Goal: Information Seeking & Learning: Compare options

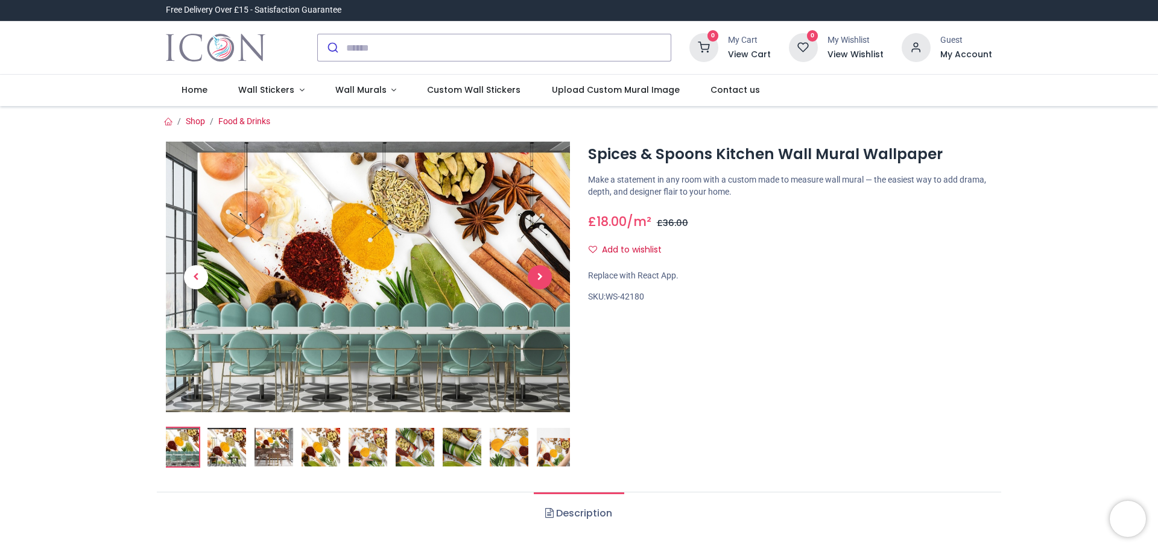
click at [542, 273] on span "Next" at bounding box center [540, 277] width 24 height 24
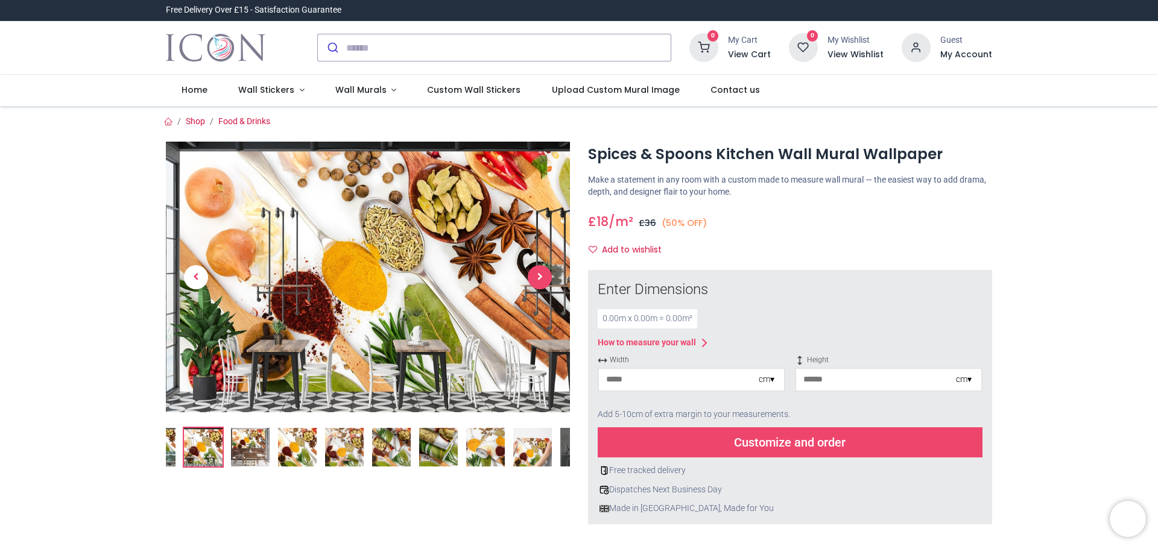
click at [539, 275] on span "Next" at bounding box center [540, 277] width 24 height 24
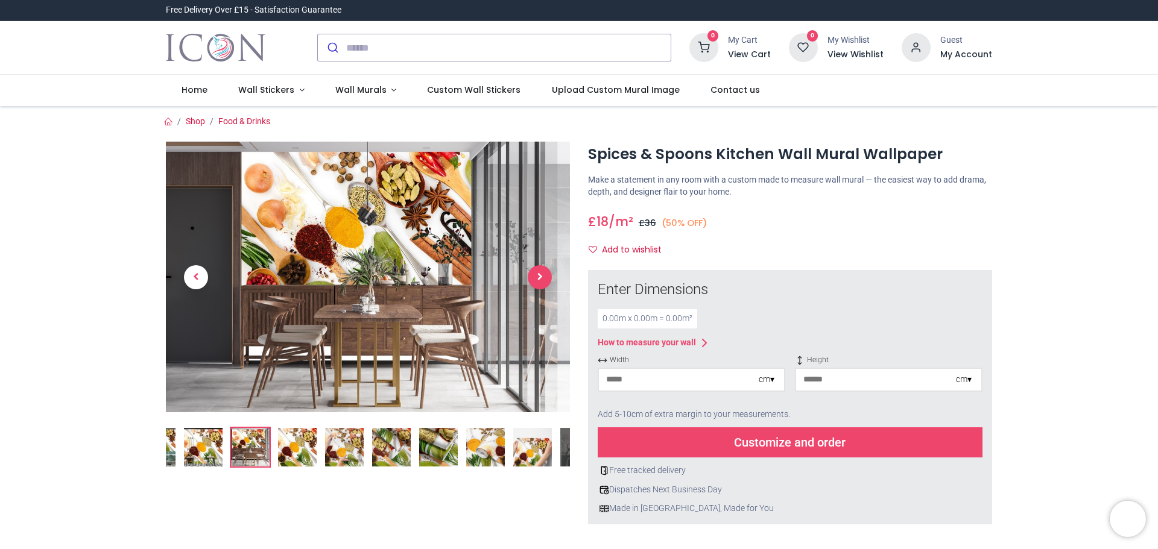
click at [539, 275] on span "Next" at bounding box center [540, 277] width 24 height 24
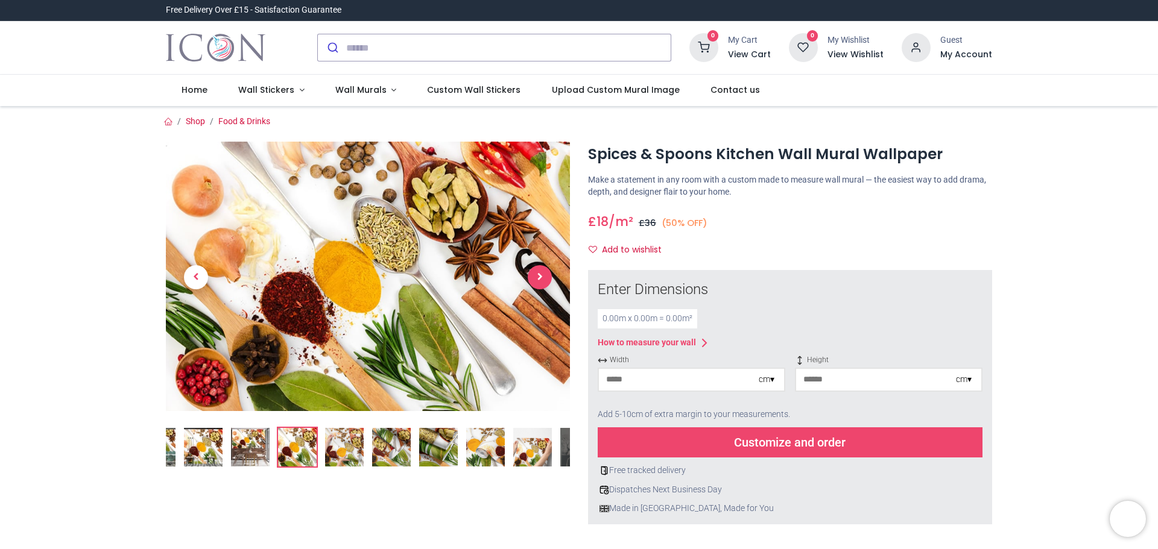
click at [539, 275] on span "Next" at bounding box center [540, 277] width 24 height 24
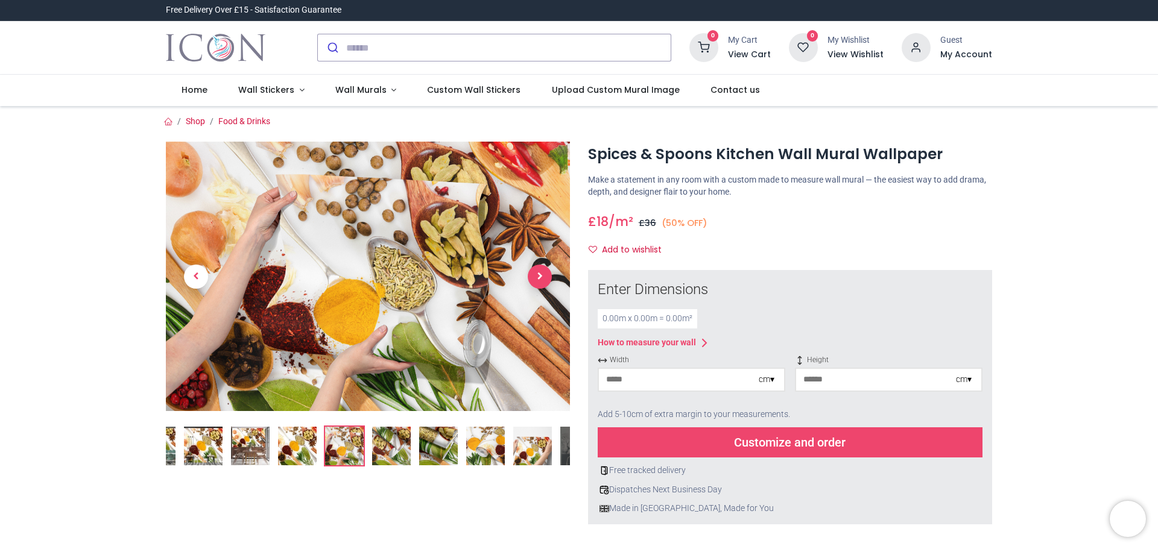
click at [539, 275] on span "Next" at bounding box center [540, 277] width 24 height 24
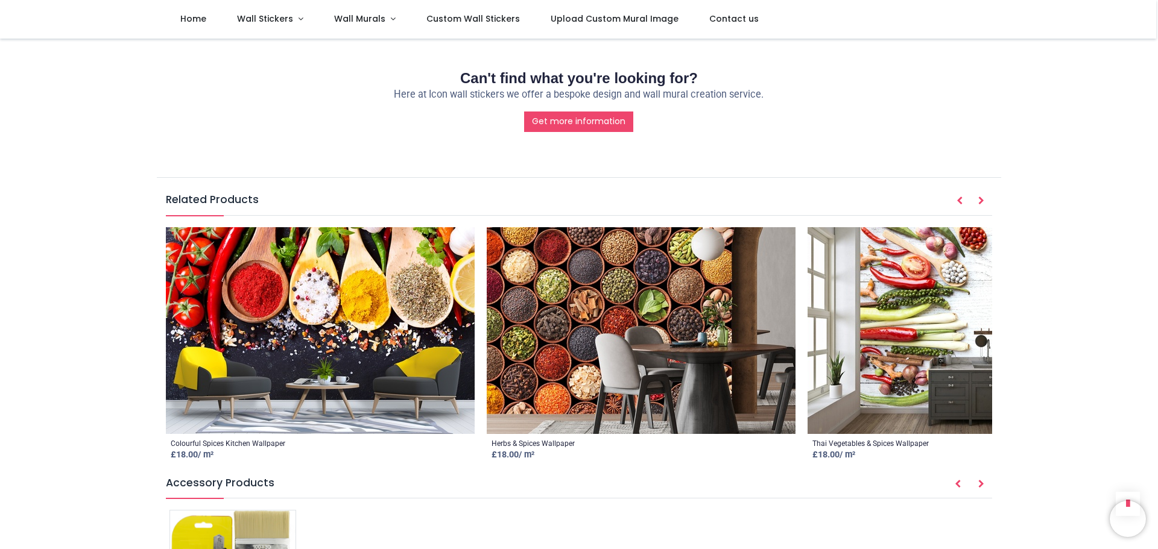
scroll to position [1568, 0]
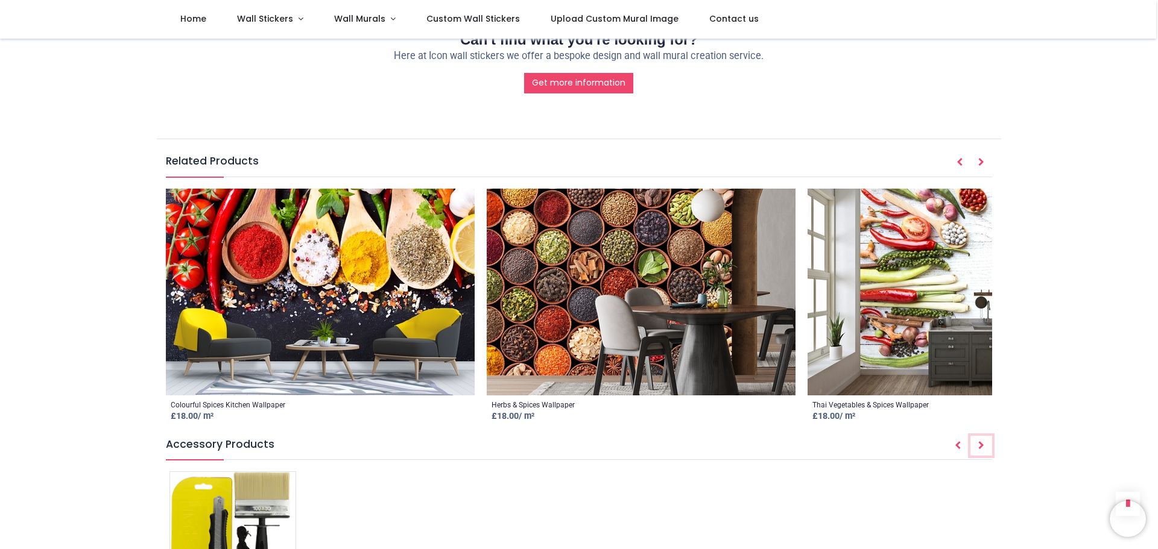
click at [983, 450] on button "Next" at bounding box center [981, 446] width 22 height 20
click at [981, 449] on icon "Next" at bounding box center [981, 445] width 6 height 8
click at [951, 445] on button "Prev" at bounding box center [958, 446] width 22 height 20
click at [980, 447] on icon "Next" at bounding box center [981, 445] width 6 height 8
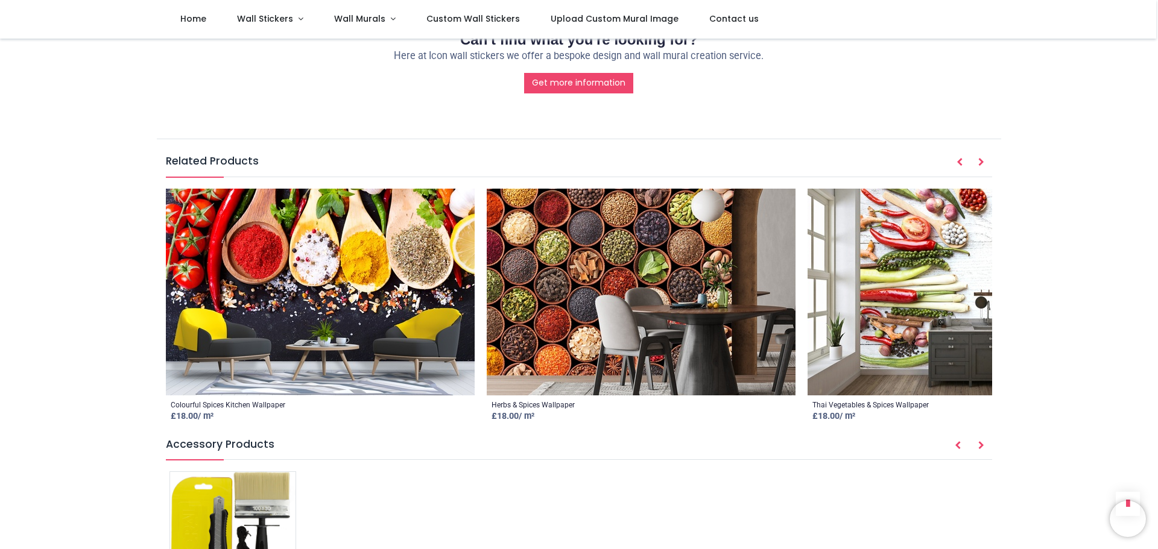
click at [312, 264] on img at bounding box center [320, 292] width 309 height 207
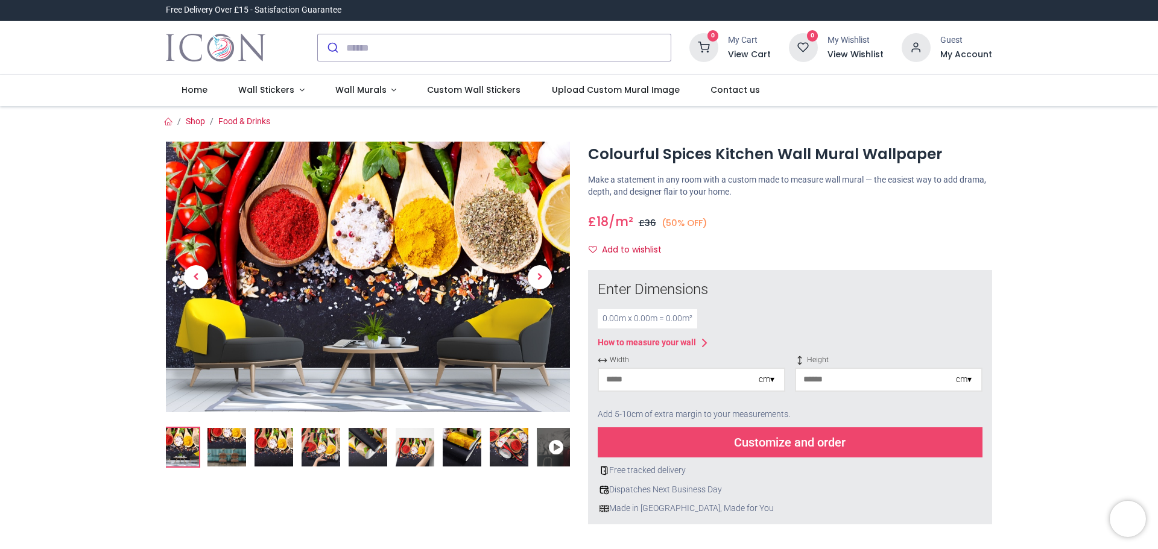
click at [225, 452] on img at bounding box center [226, 447] width 39 height 39
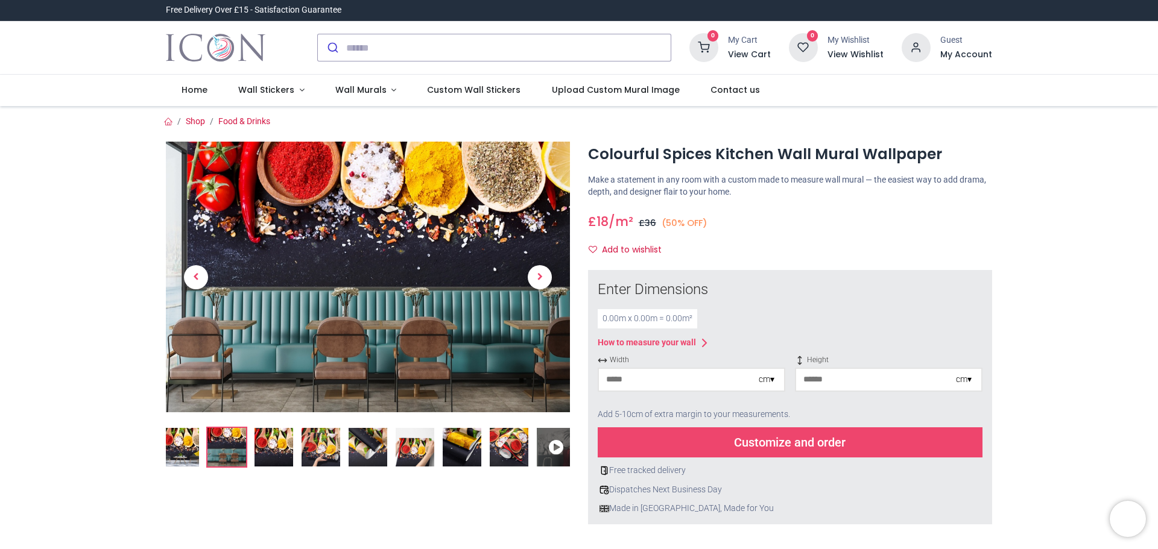
click at [285, 441] on img at bounding box center [273, 447] width 39 height 39
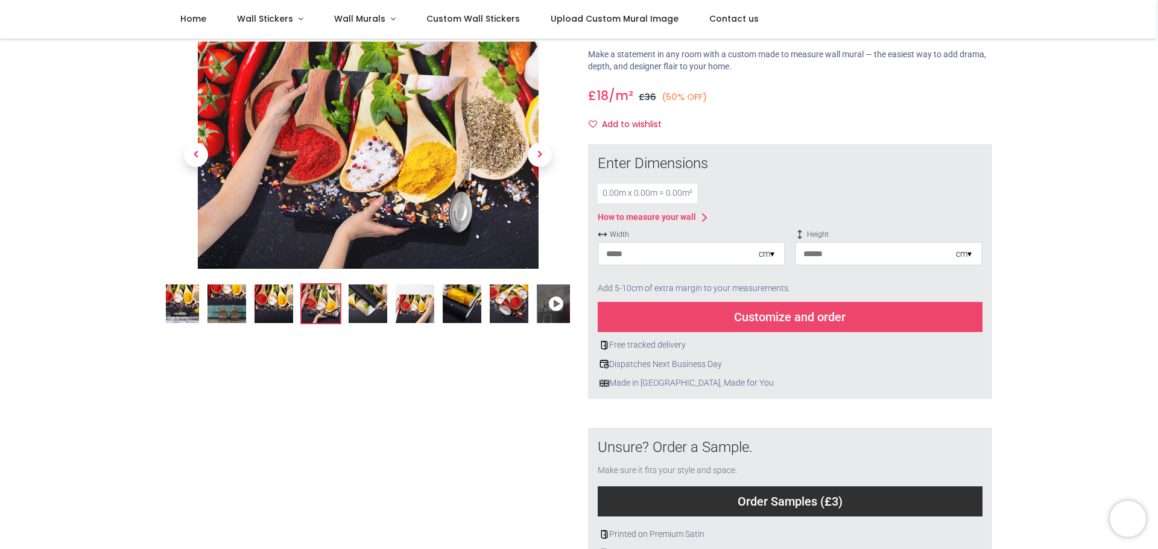
scroll to position [60, 0]
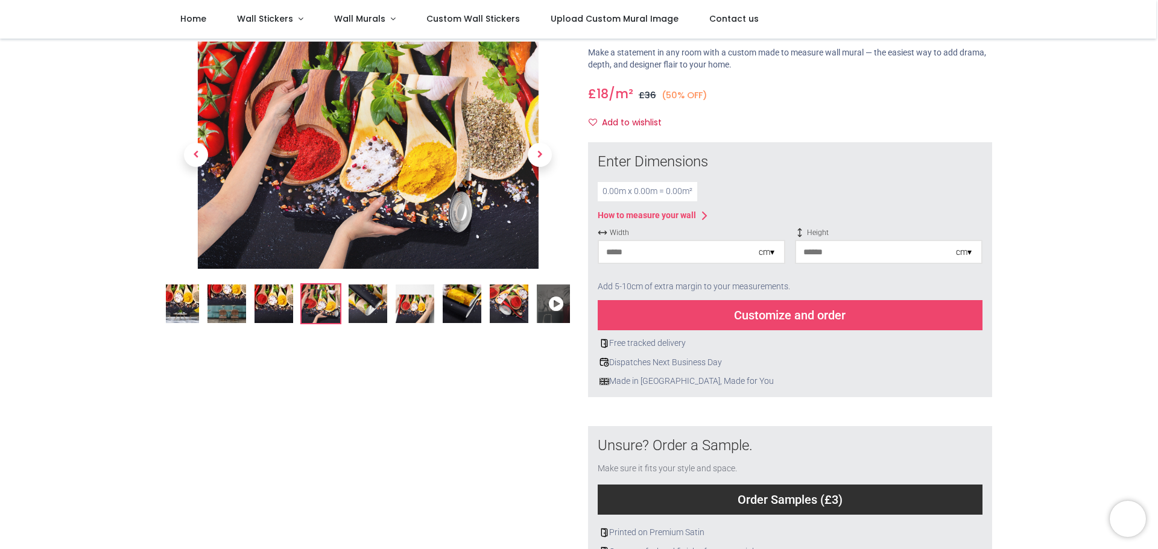
click at [355, 314] on img at bounding box center [367, 304] width 39 height 39
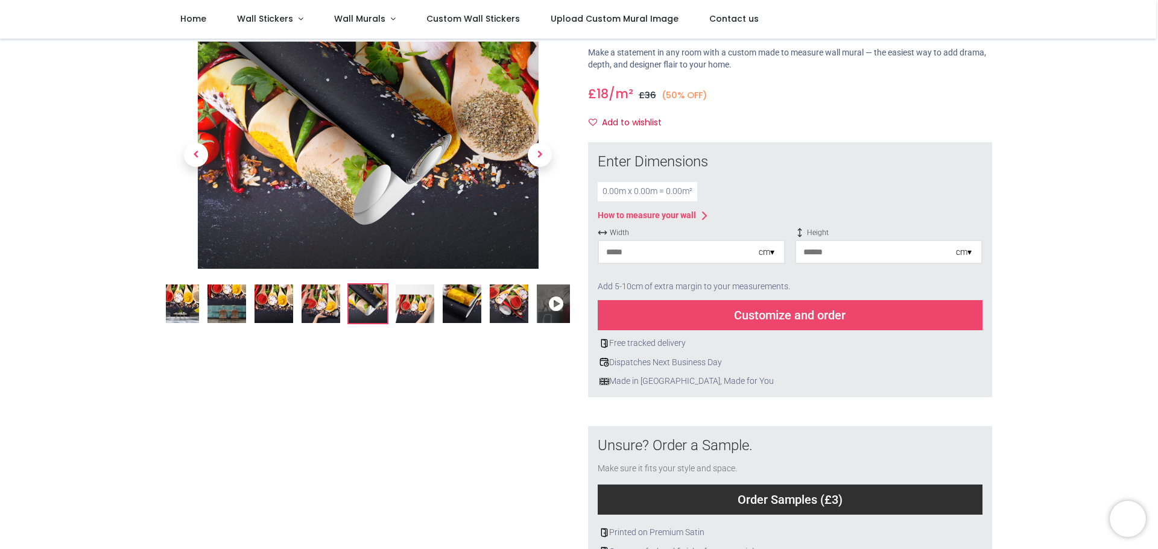
click at [411, 306] on img at bounding box center [415, 304] width 39 height 39
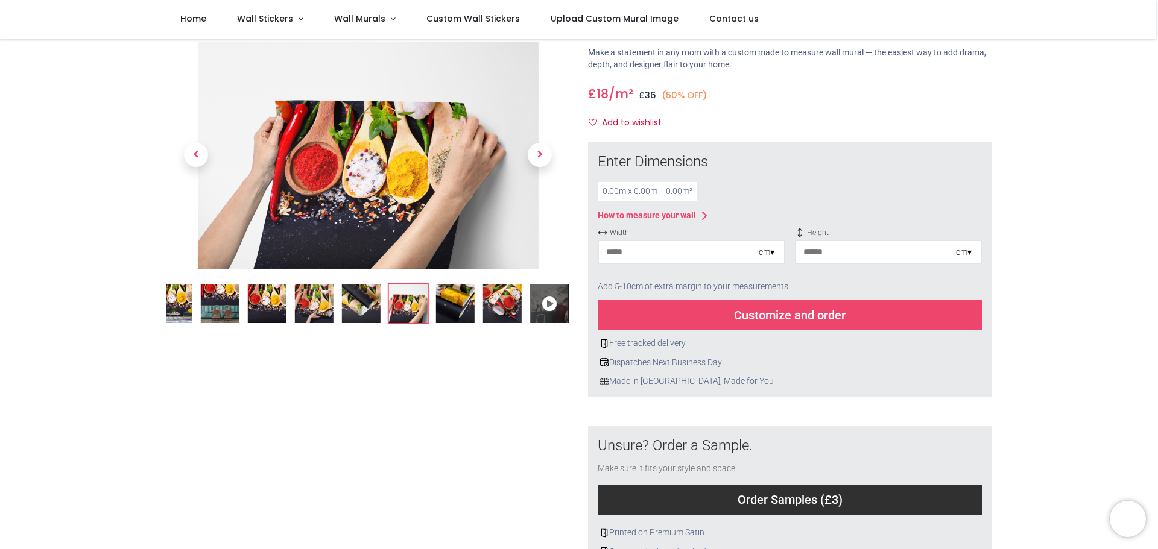
click at [447, 304] on img at bounding box center [455, 304] width 39 height 39
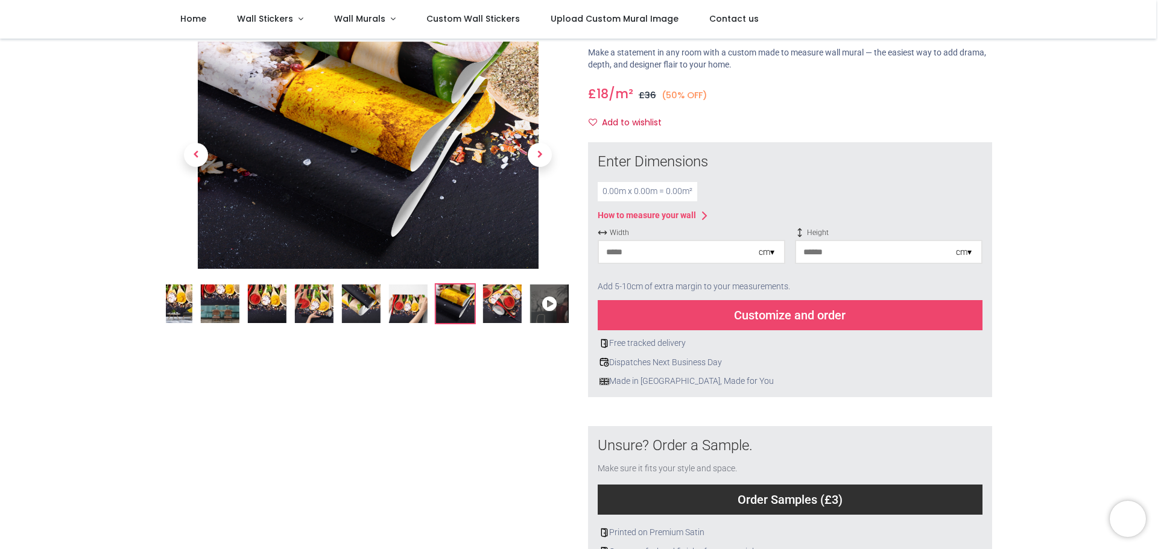
click at [490, 306] on img at bounding box center [502, 304] width 39 height 39
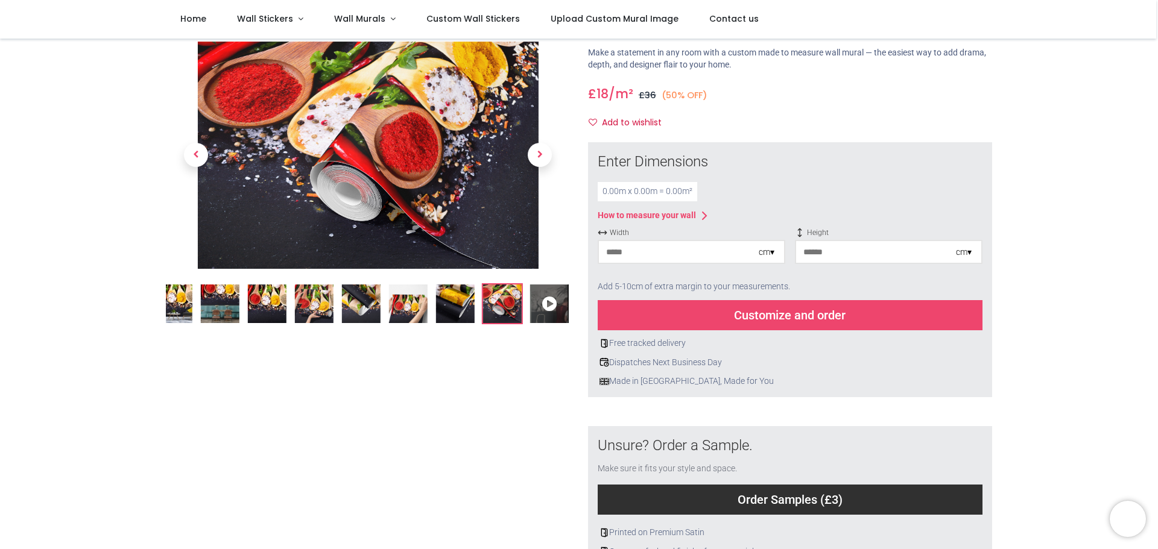
click at [543, 305] on icon at bounding box center [549, 304] width 39 height 39
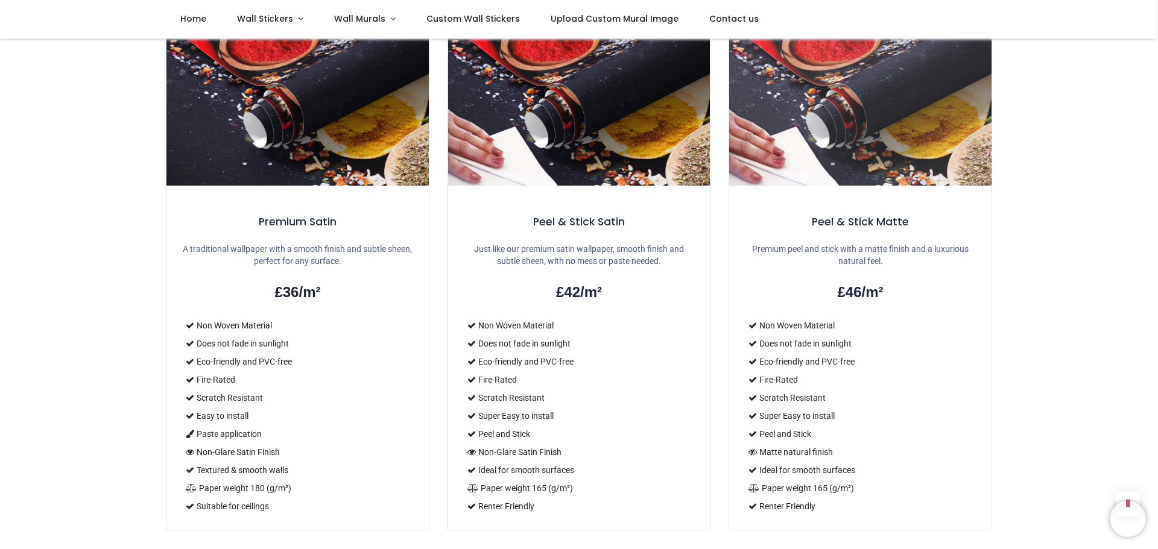
scroll to position [723, 0]
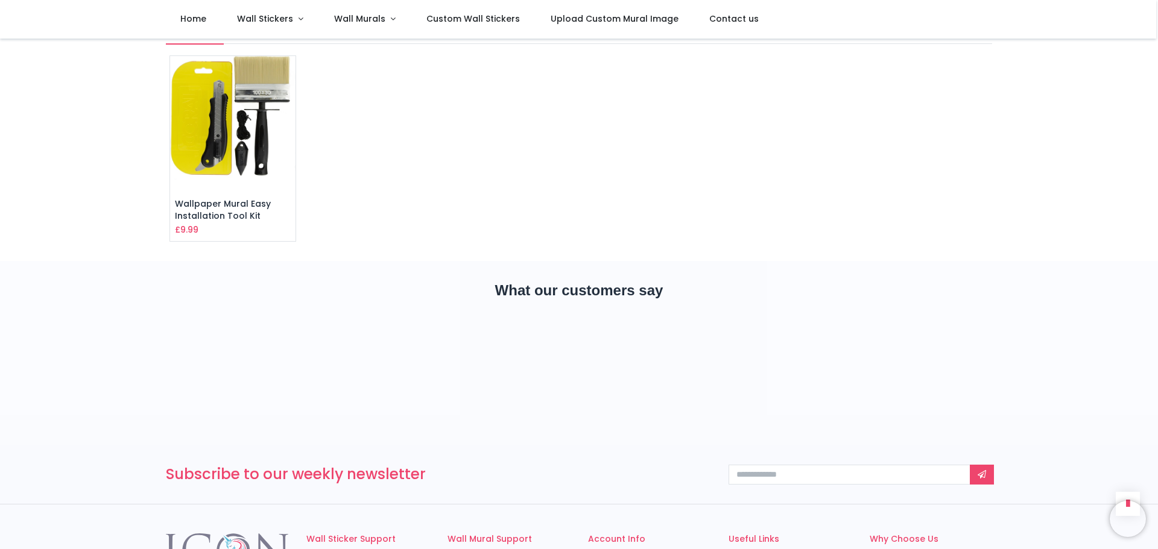
scroll to position [2172, 0]
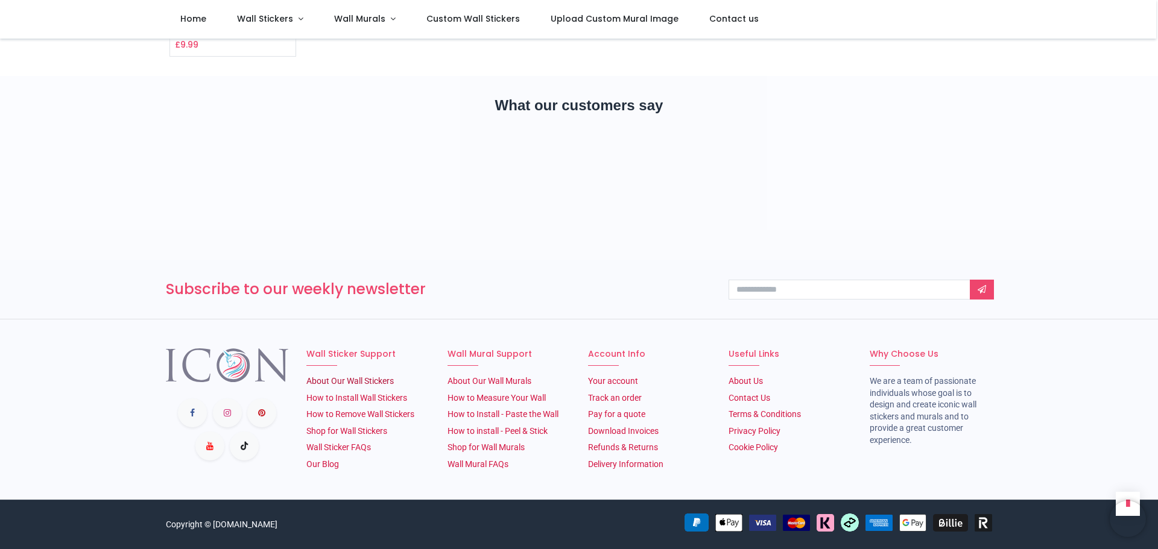
click at [375, 380] on link "About Our Wall Stickers" at bounding box center [349, 381] width 87 height 10
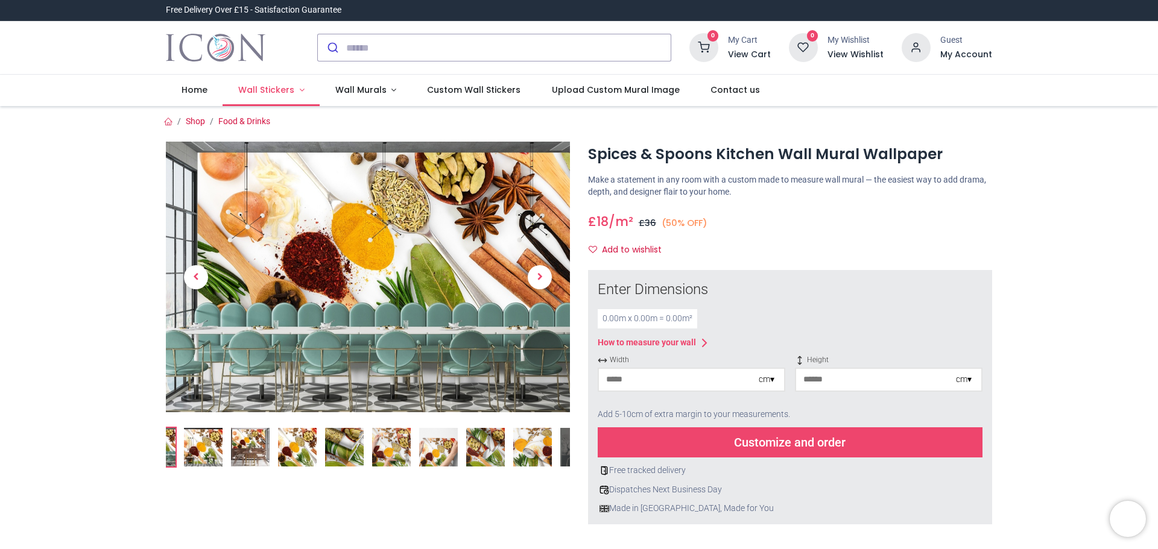
click at [302, 86] on link "Wall Stickers" at bounding box center [270, 90] width 97 height 31
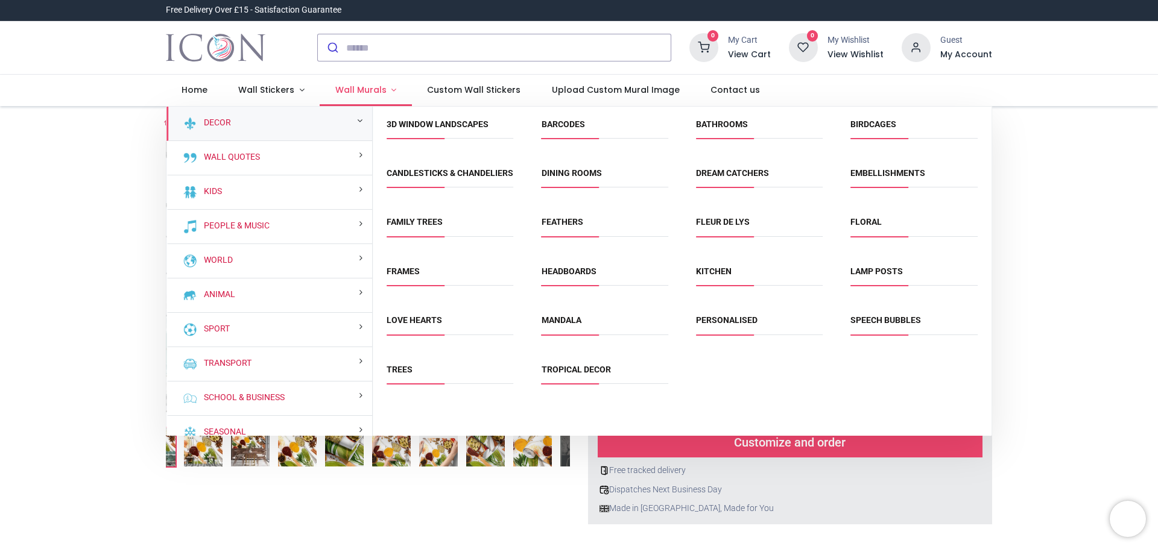
click at [384, 88] on link "Wall Murals" at bounding box center [366, 90] width 92 height 31
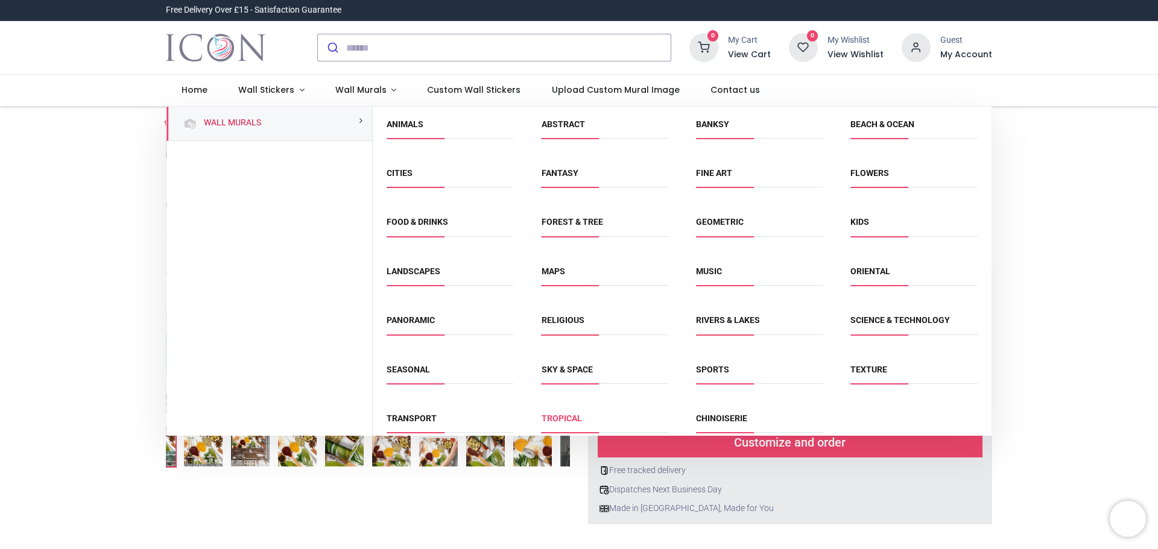
click at [552, 418] on link "Tropical" at bounding box center [561, 419] width 40 height 10
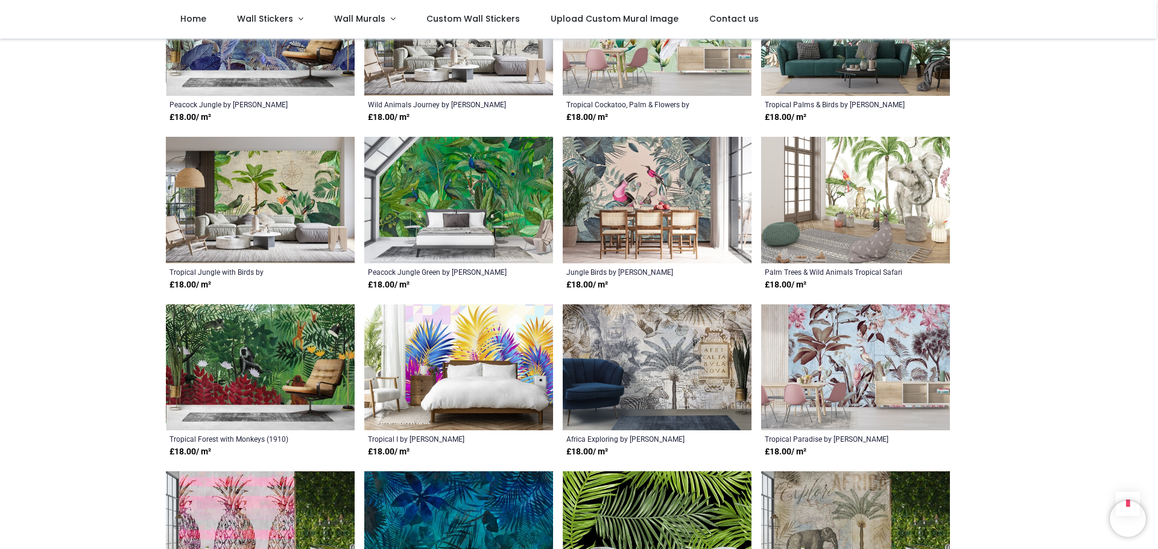
scroll to position [823, 0]
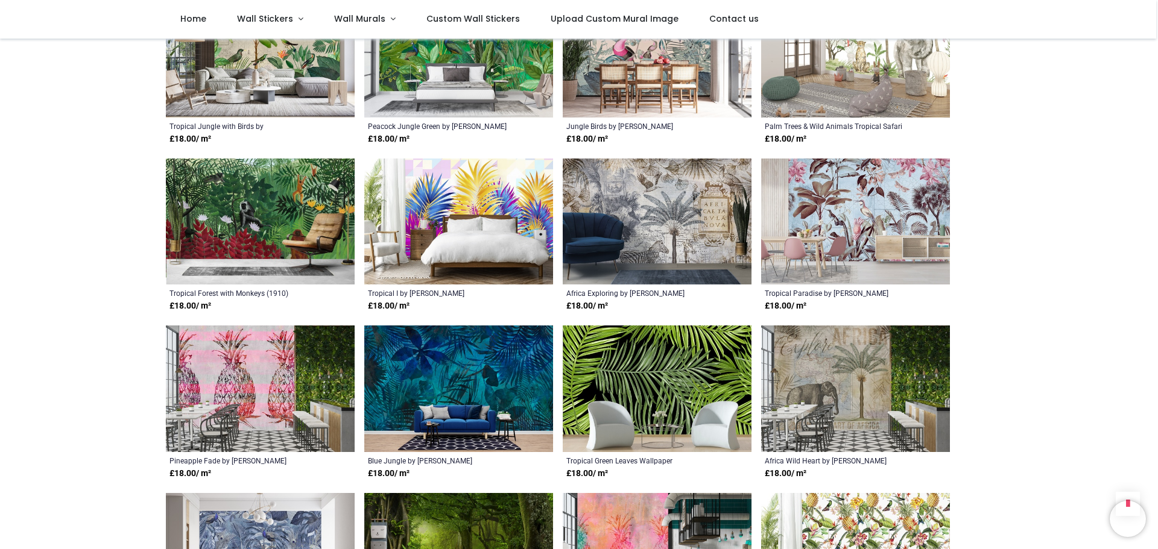
scroll to position [883, 0]
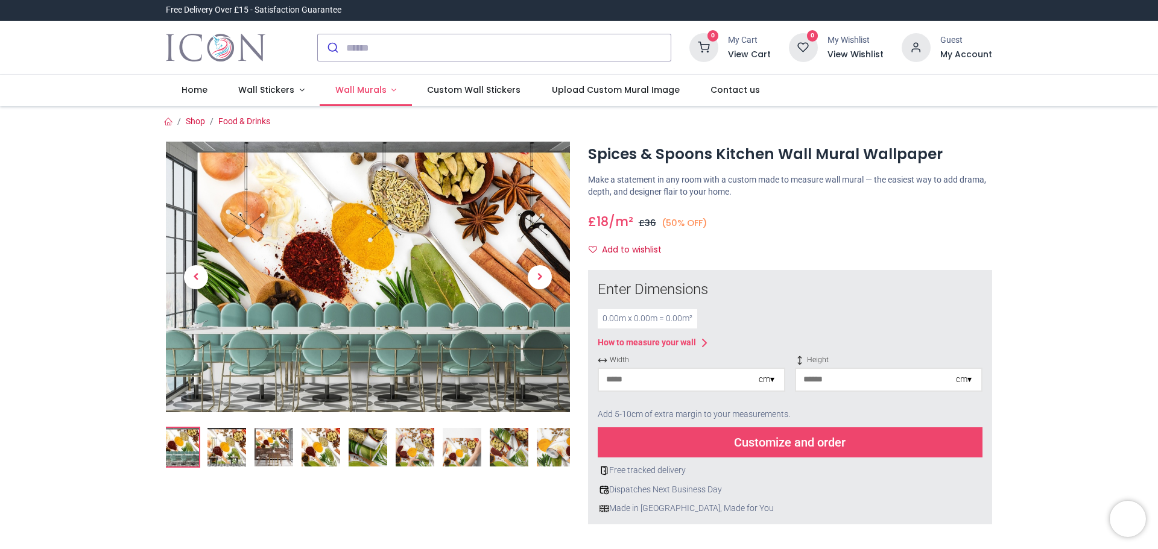
click at [385, 90] on link "Wall Murals" at bounding box center [366, 90] width 92 height 31
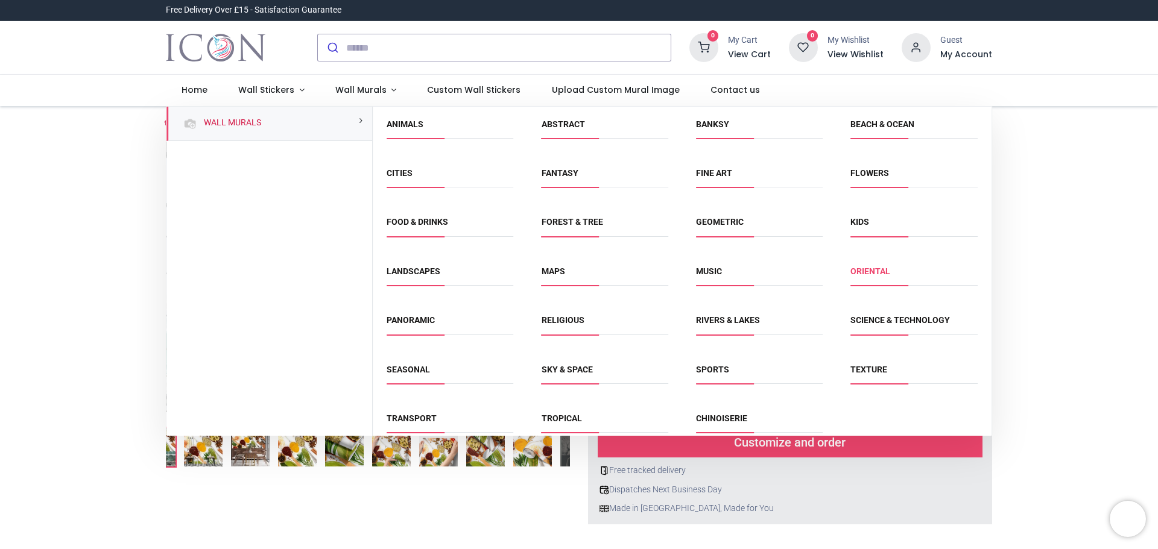
click at [878, 273] on link "Oriental" at bounding box center [870, 271] width 40 height 10
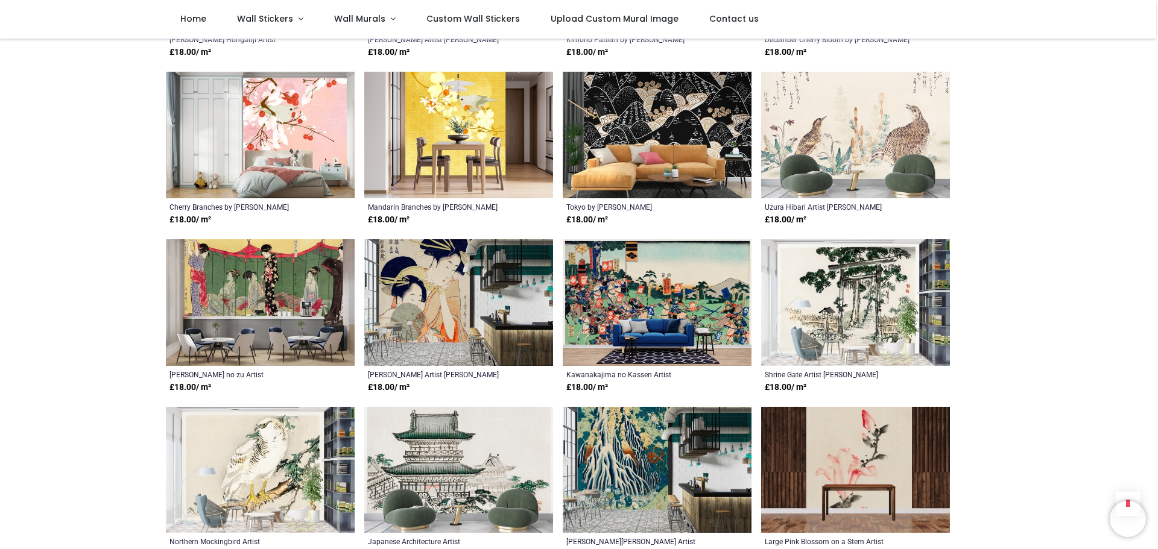
scroll to position [1085, 0]
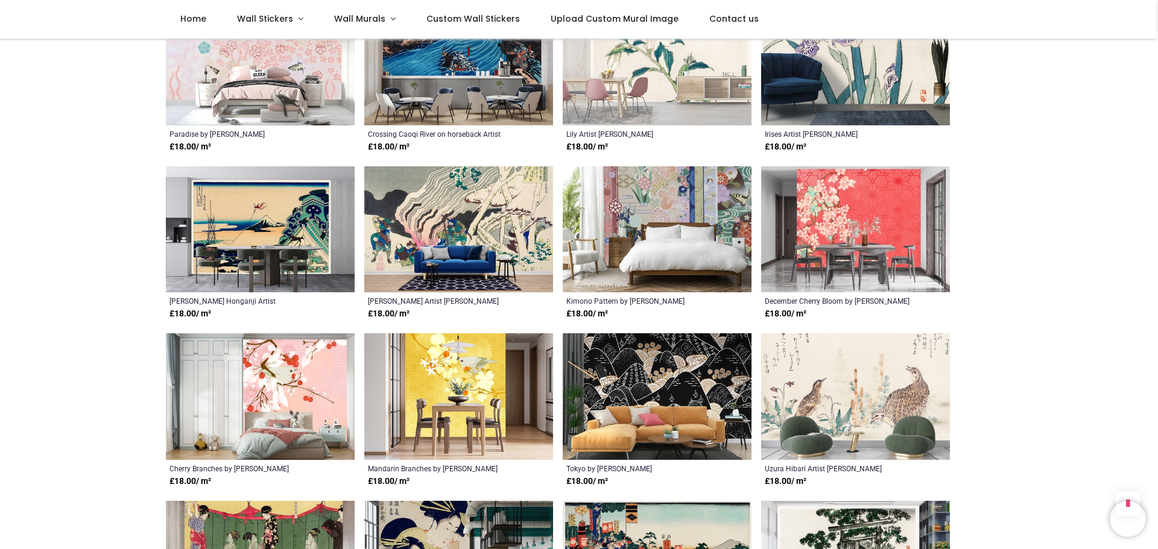
scroll to position [603, 0]
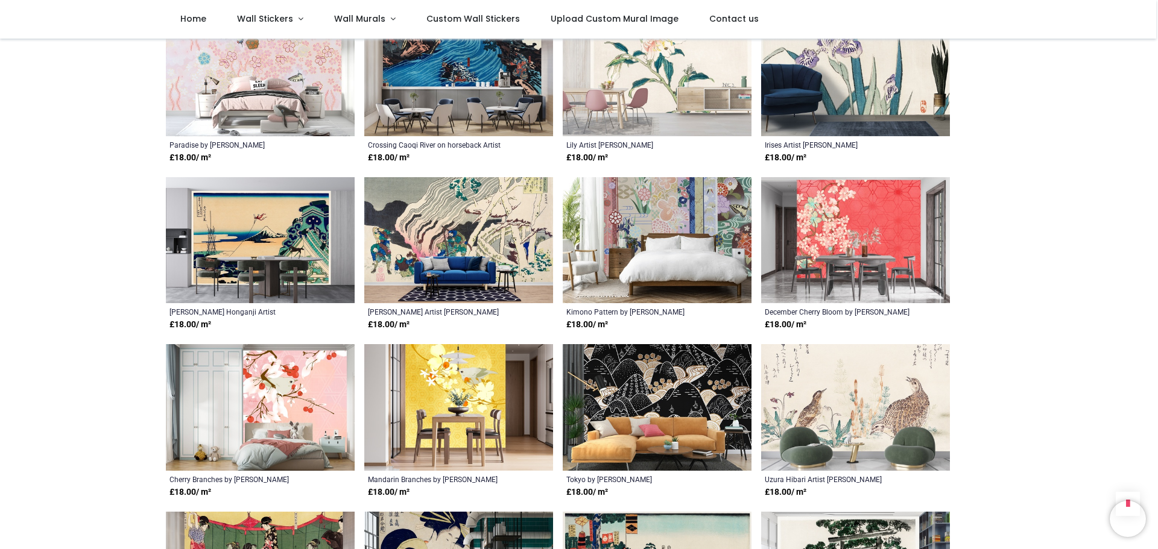
click at [909, 248] on img at bounding box center [855, 240] width 189 height 127
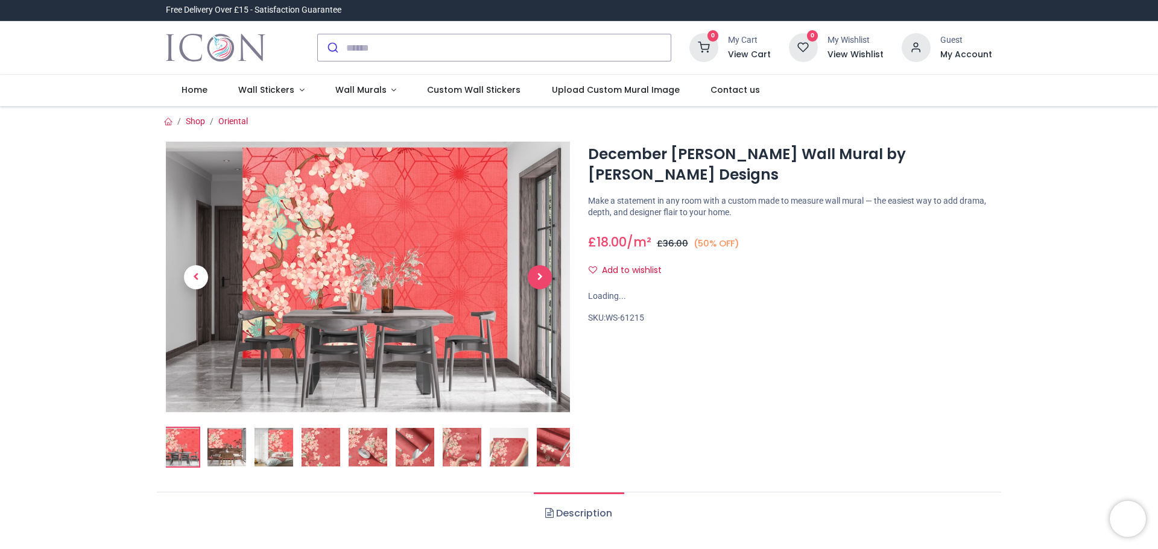
click at [543, 279] on span "Next" at bounding box center [540, 277] width 24 height 24
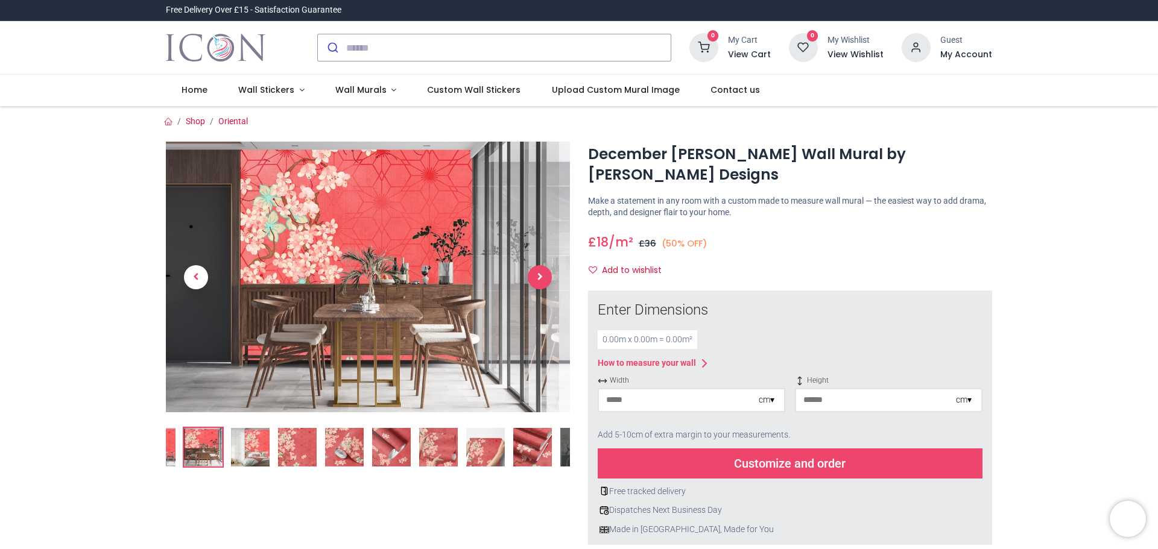
click at [540, 282] on span "Next" at bounding box center [540, 277] width 24 height 24
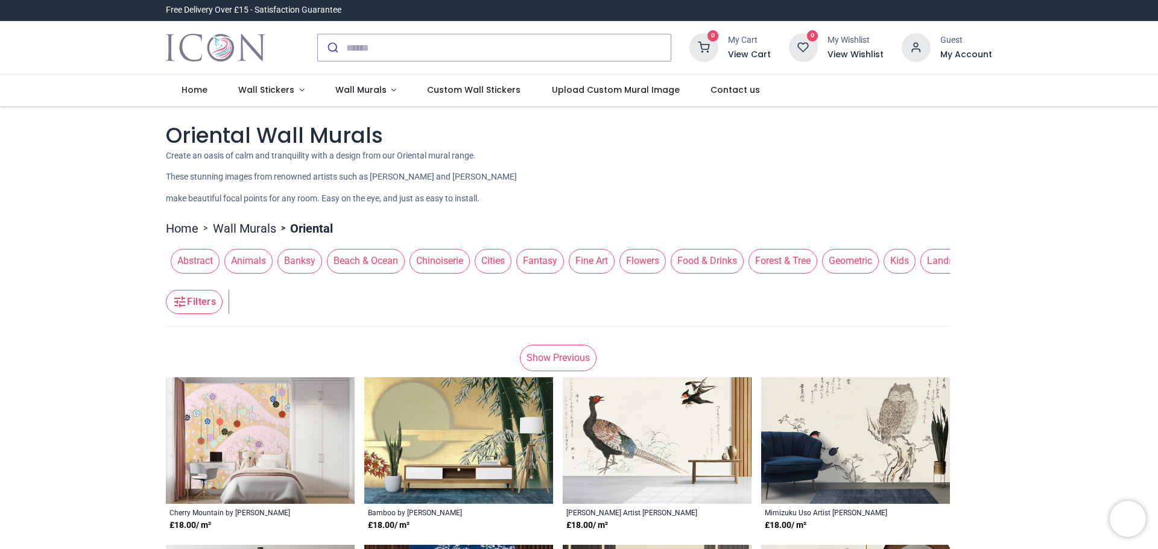
click at [590, 261] on span "Fine Art" at bounding box center [592, 261] width 46 height 24
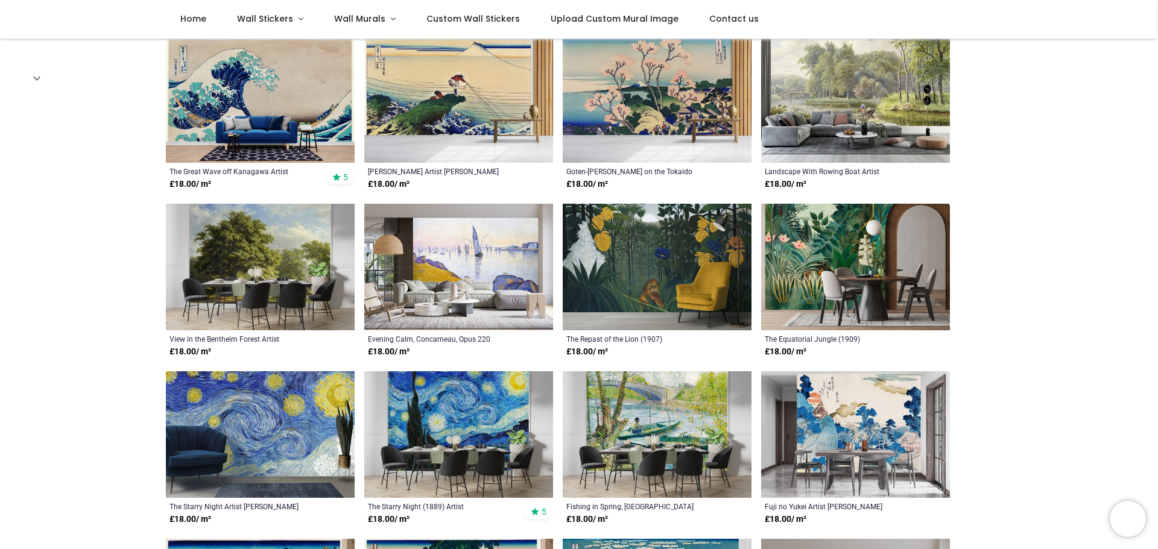
scroll to position [301, 0]
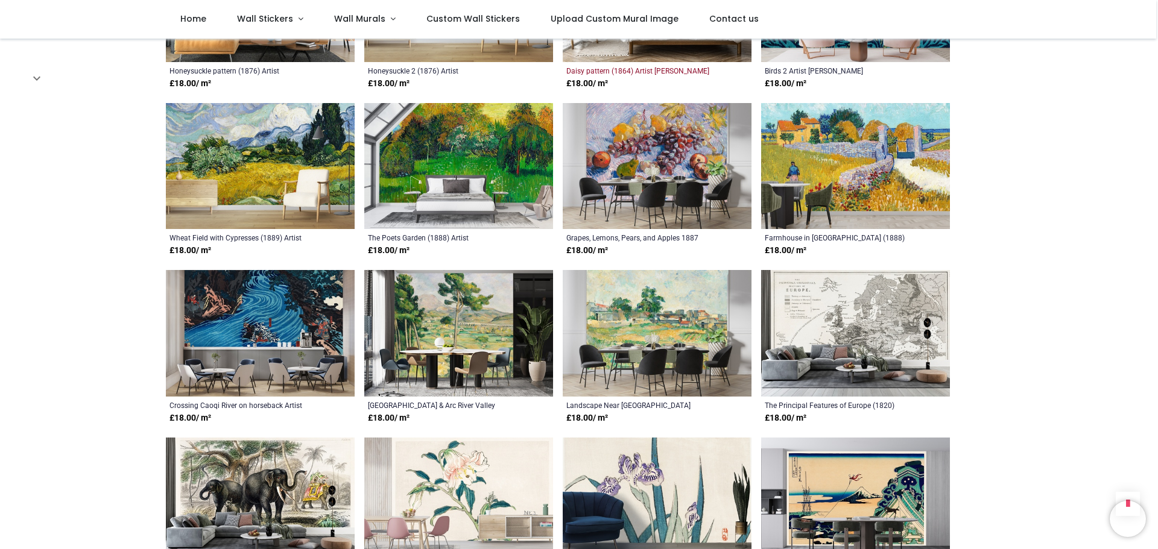
scroll to position [1688, 0]
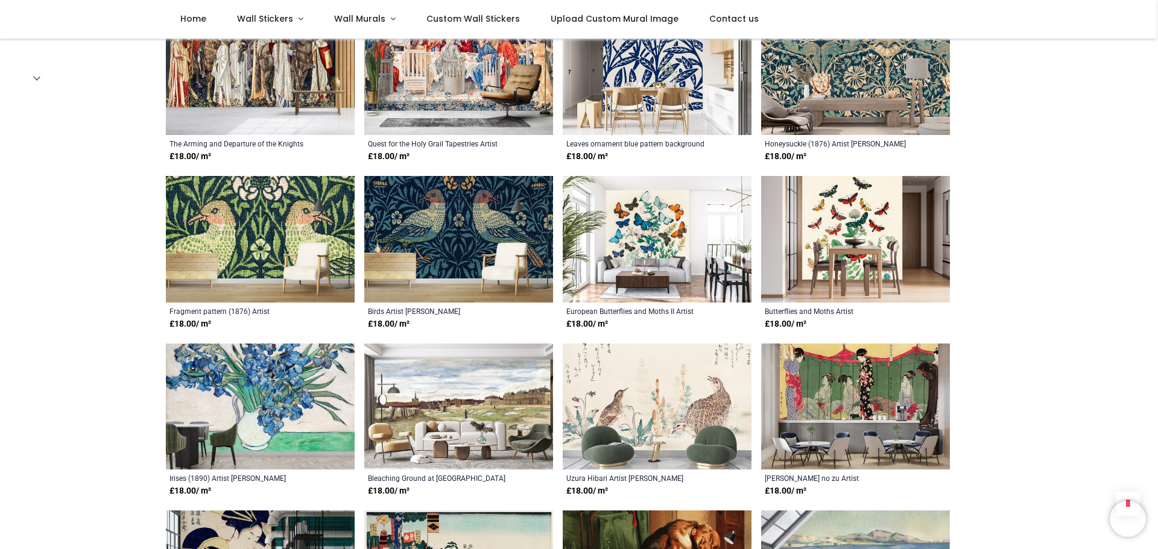
scroll to position [3075, 0]
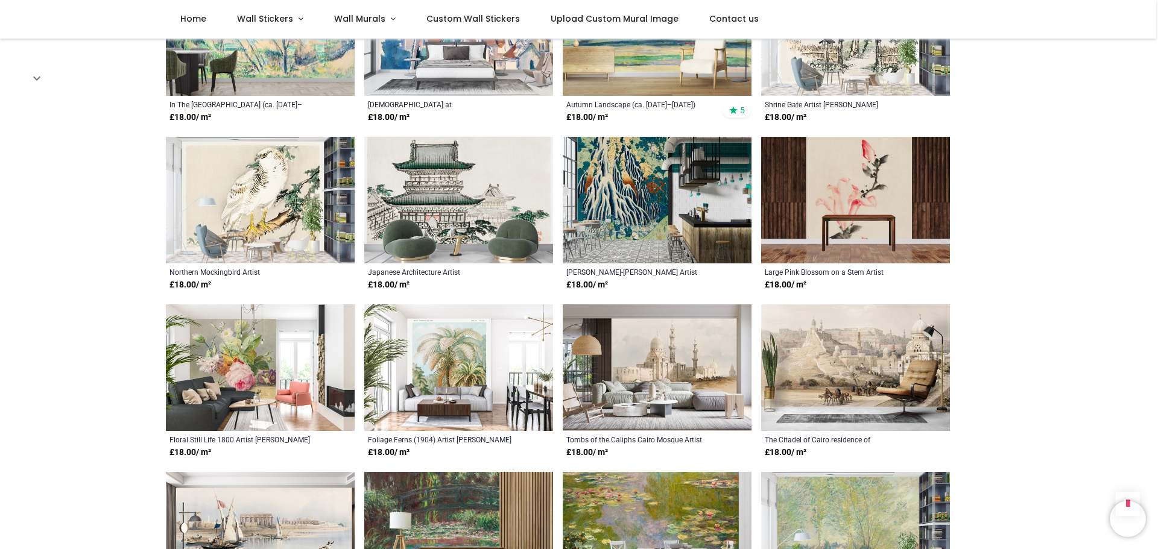
scroll to position [3859, 0]
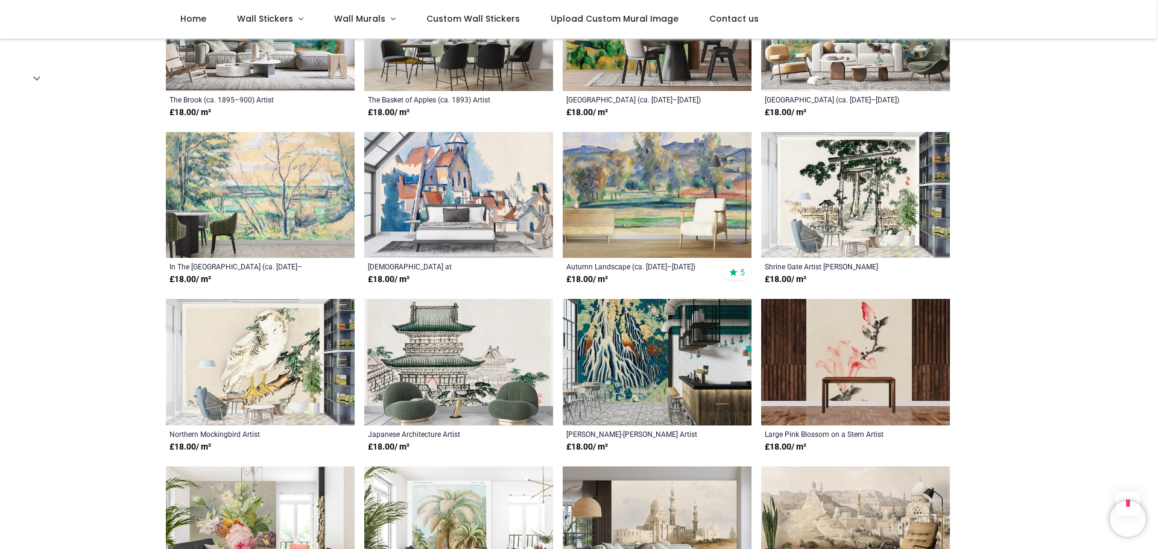
scroll to position [3497, 0]
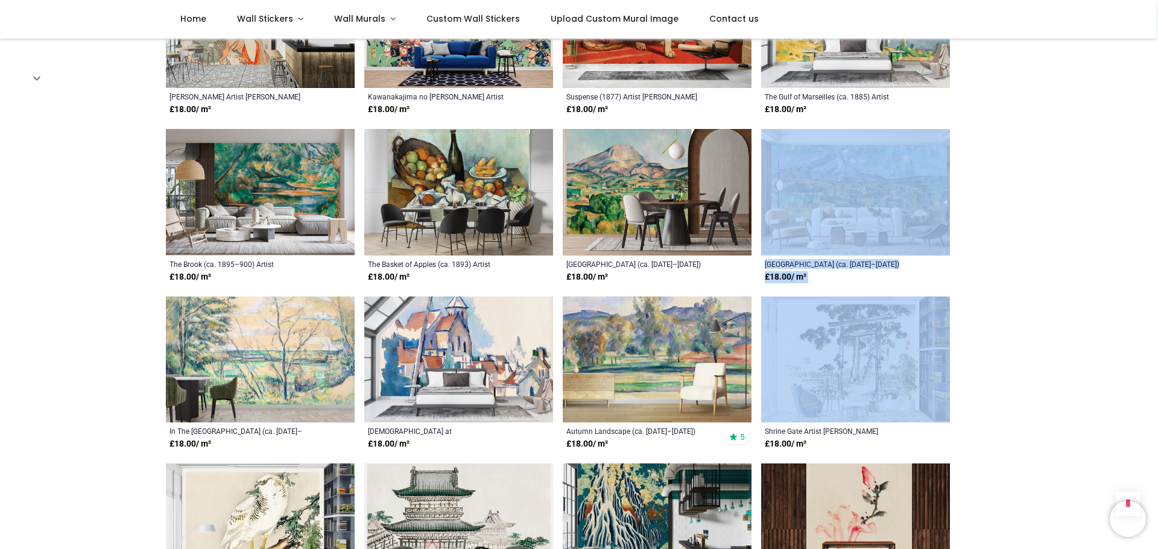
drag, startPoint x: 1155, startPoint y: 329, endPoint x: 1147, endPoint y: 180, distance: 149.1
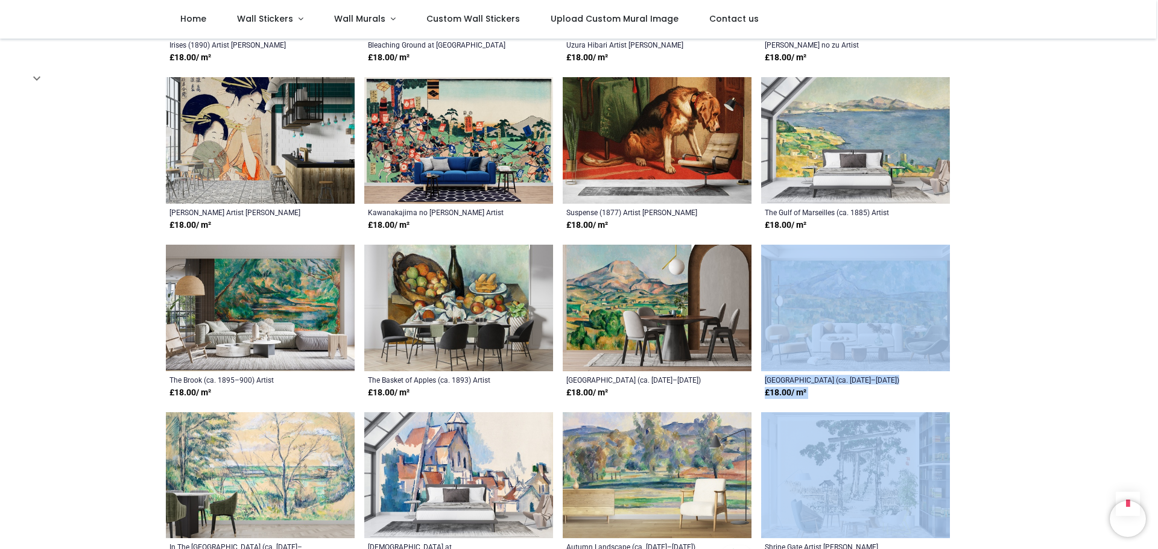
scroll to position [3195, 0]
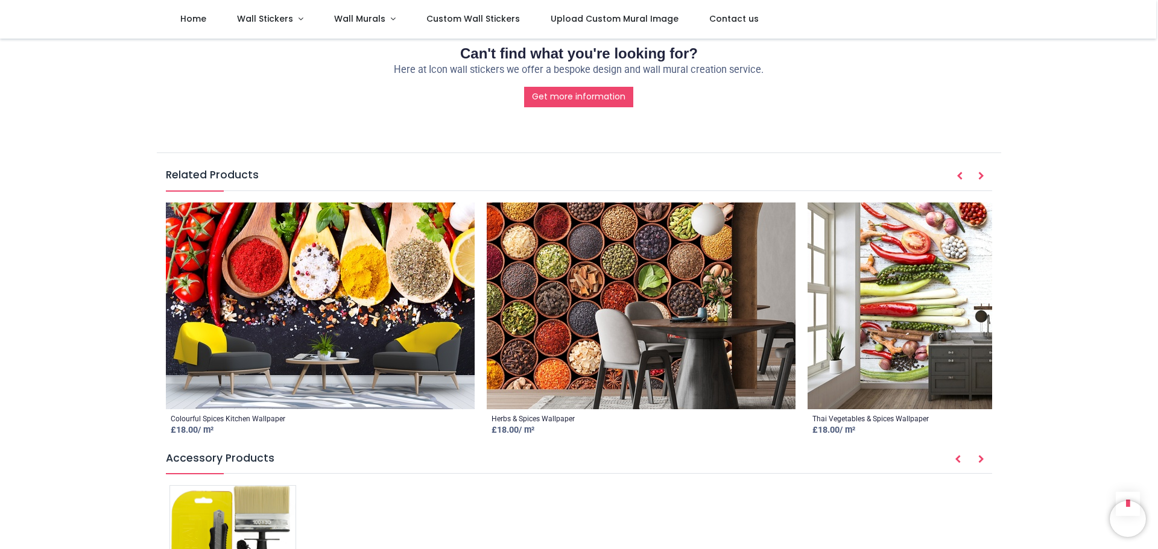
scroll to position [1568, 0]
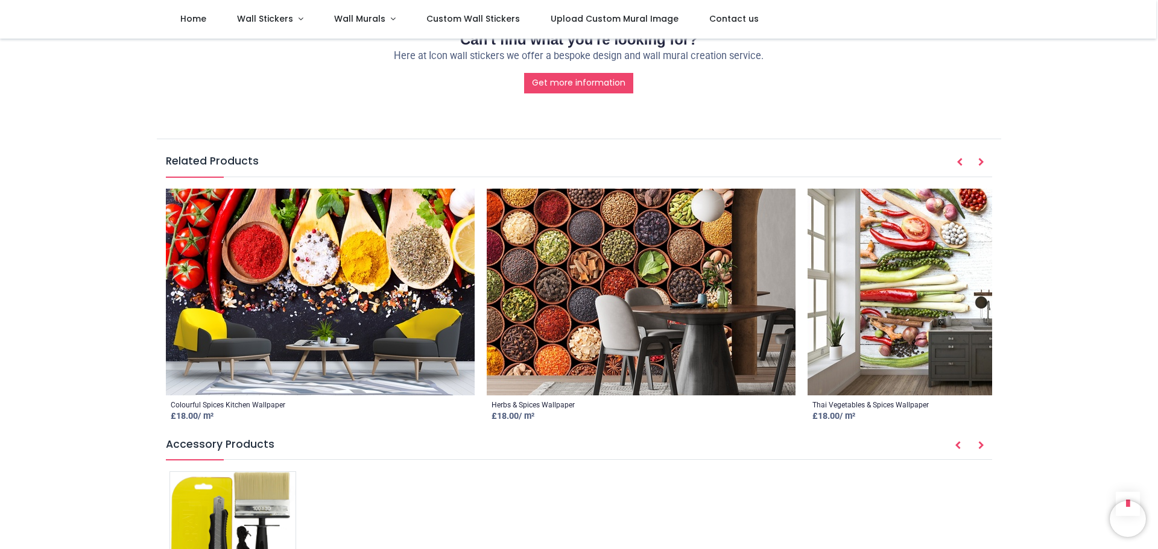
click at [658, 301] on img at bounding box center [641, 292] width 309 height 207
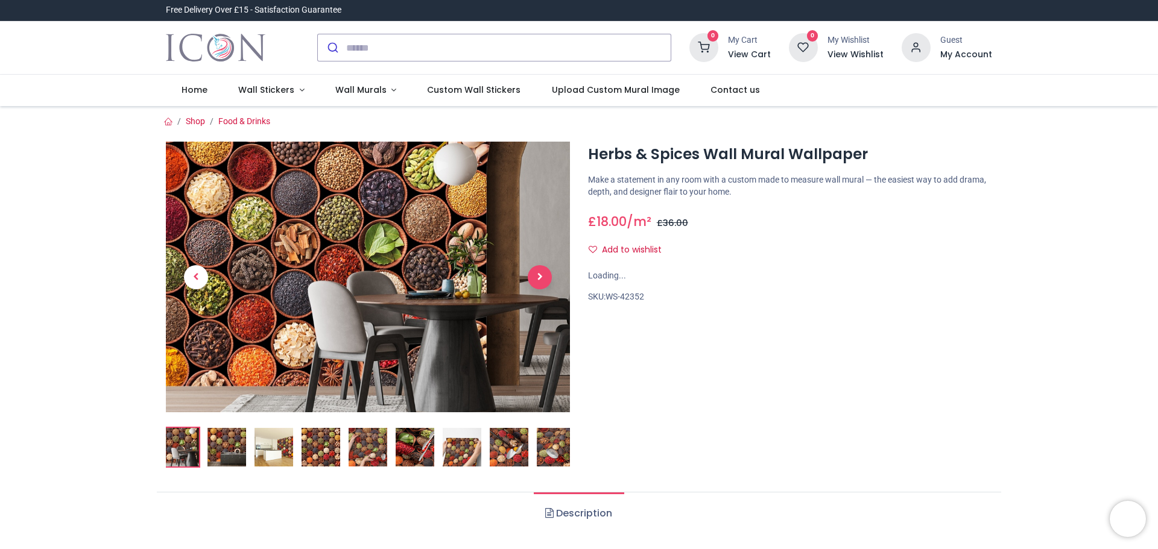
click at [544, 280] on span "Next" at bounding box center [540, 277] width 24 height 24
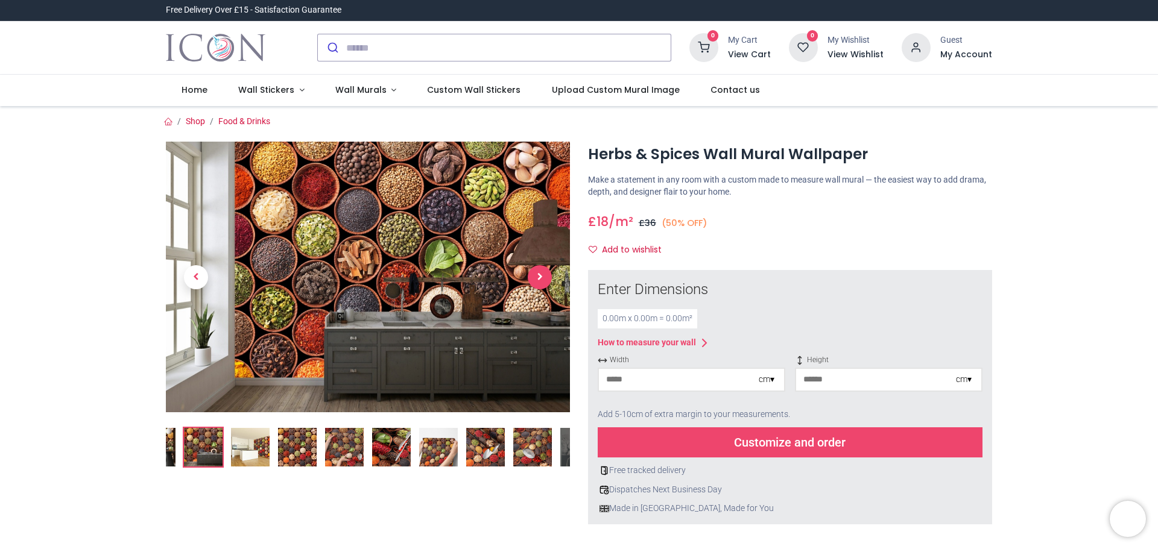
click at [540, 274] on span "Next" at bounding box center [540, 277] width 24 height 24
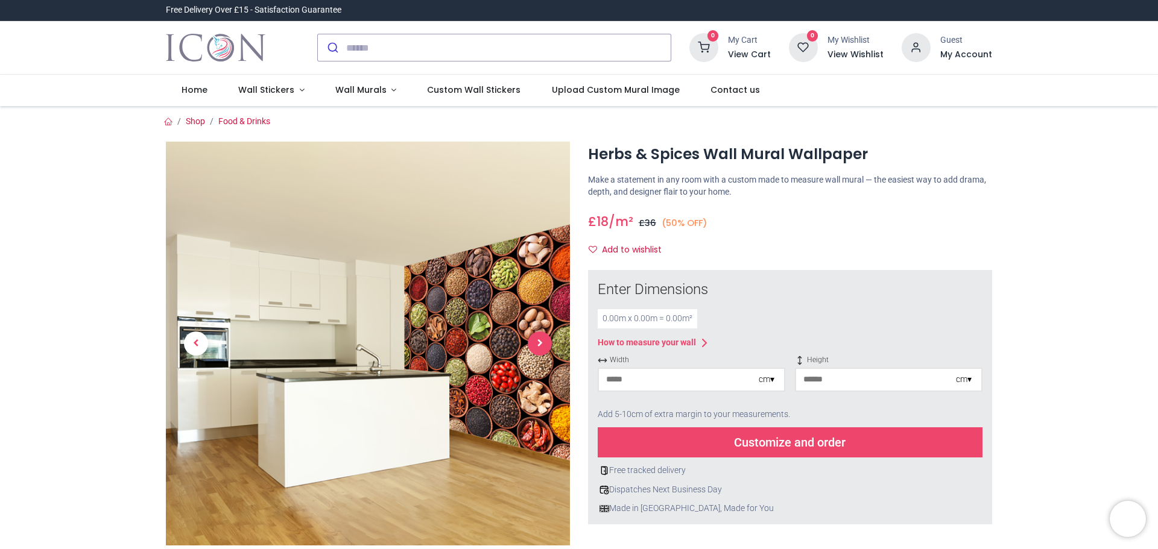
click at [536, 346] on span "Next" at bounding box center [540, 344] width 24 height 24
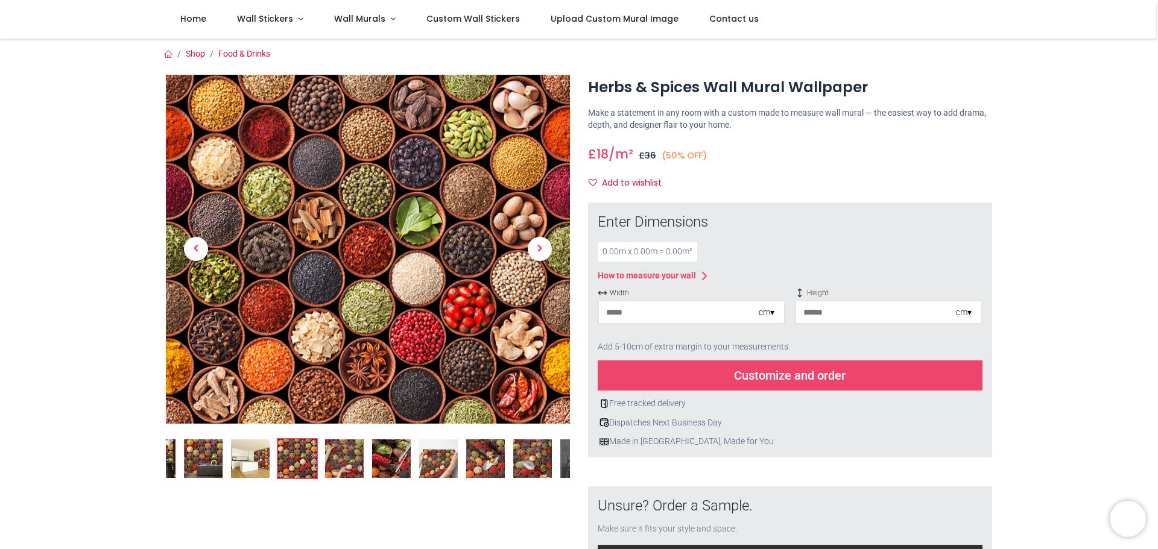
scroll to position [60, 0]
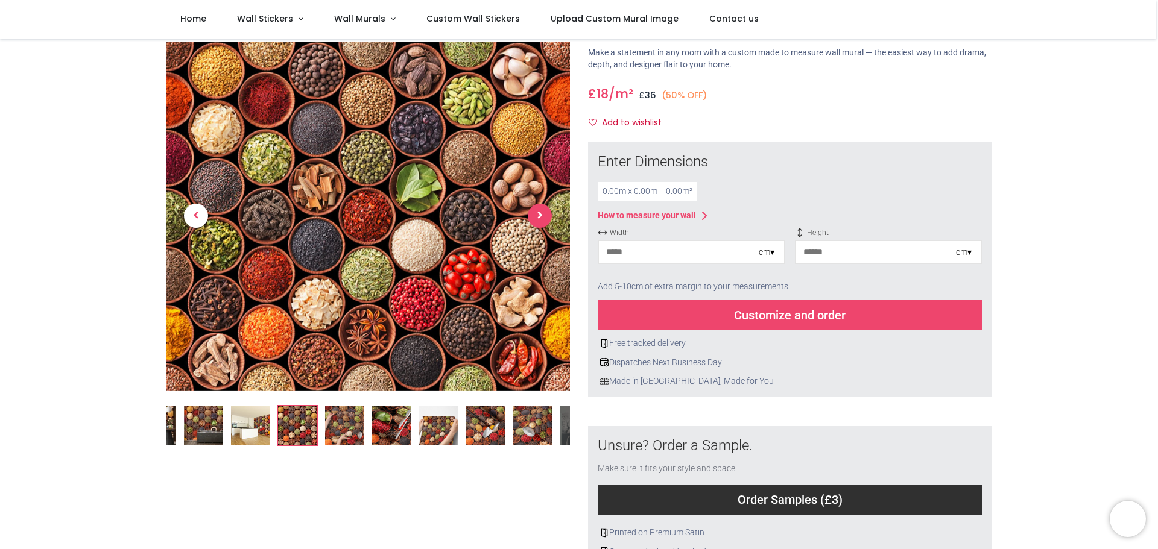
click at [534, 219] on span "Next" at bounding box center [540, 216] width 24 height 24
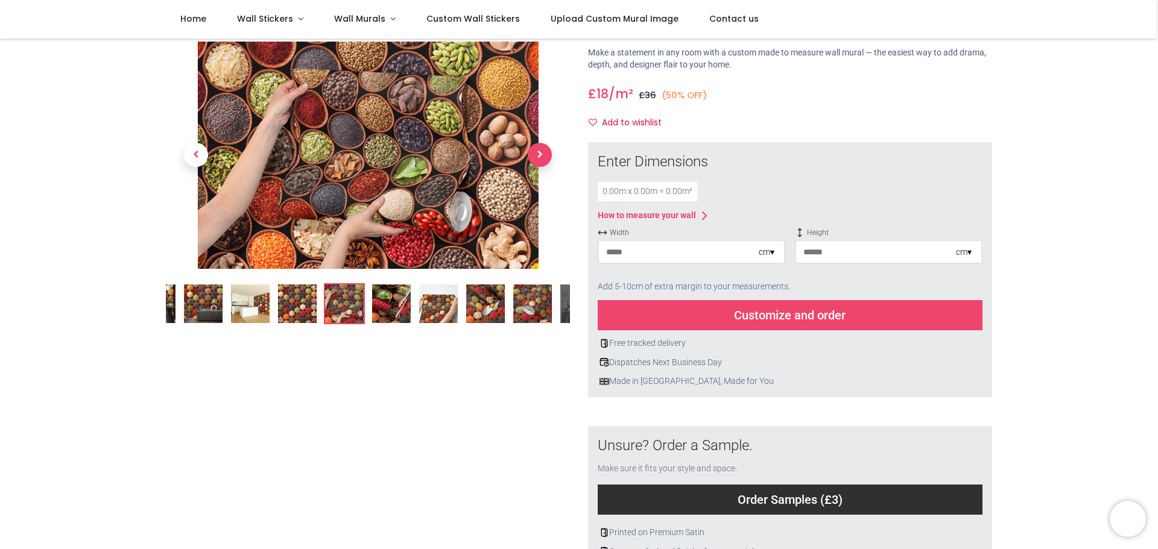
click at [535, 163] on span "Next" at bounding box center [540, 155] width 24 height 24
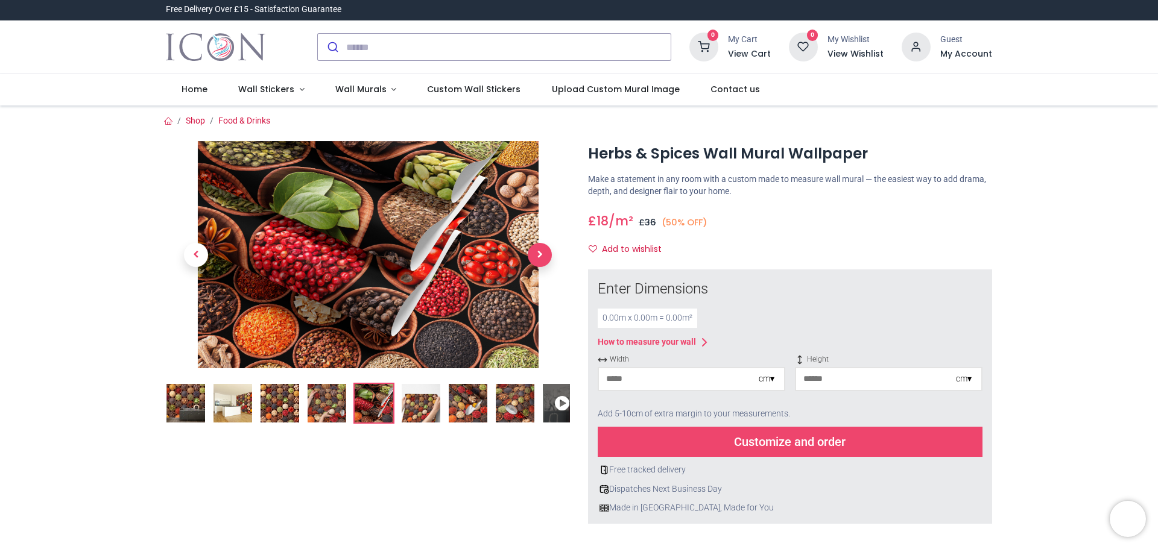
scroll to position [0, 0]
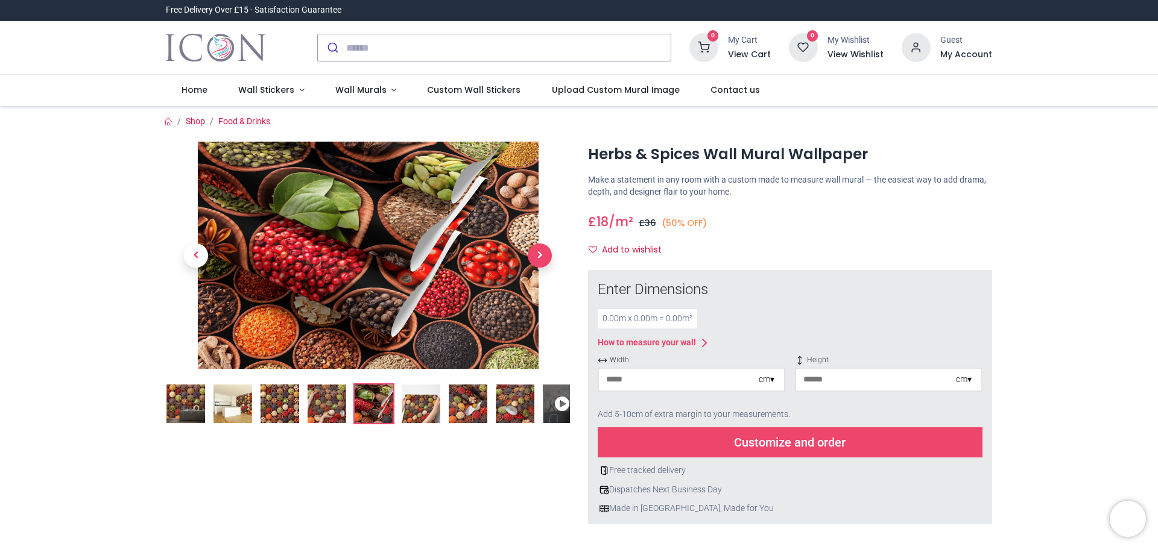
click at [538, 256] on span "Next" at bounding box center [540, 256] width 24 height 24
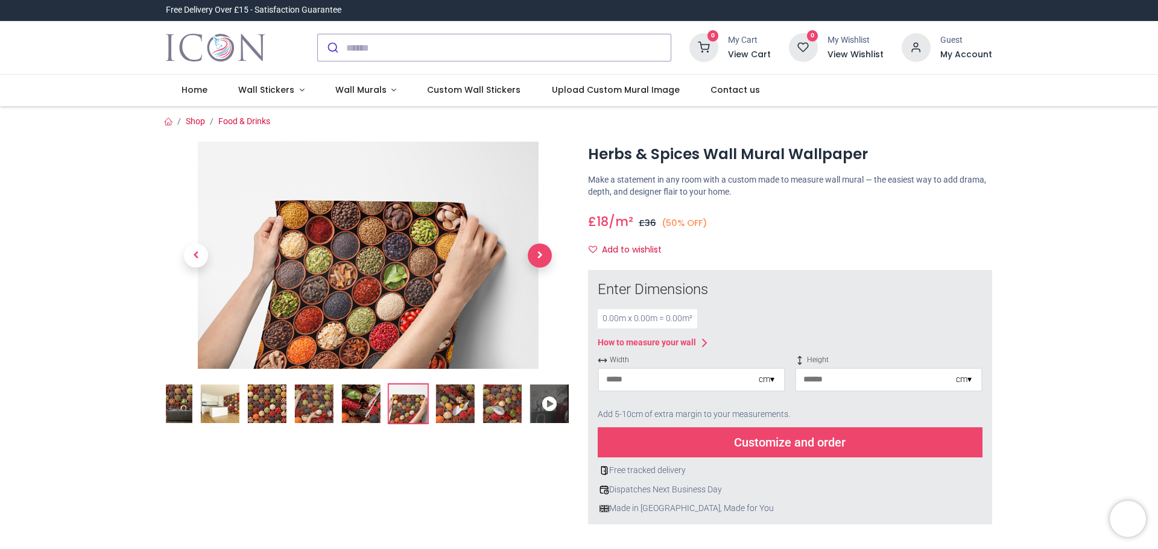
click at [538, 255] on span "Next" at bounding box center [540, 256] width 24 height 24
